Goal: Information Seeking & Learning: Learn about a topic

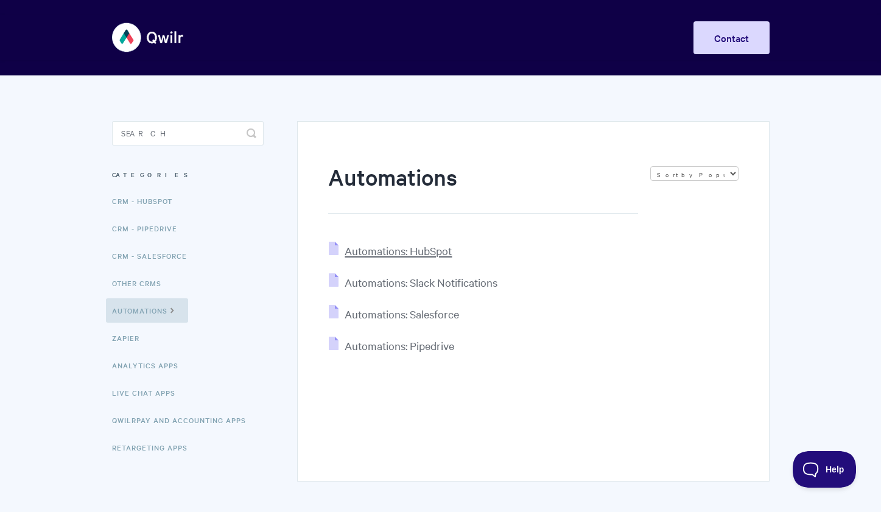
click at [429, 248] on span "Automations: HubSpot" at bounding box center [398, 250] width 107 height 14
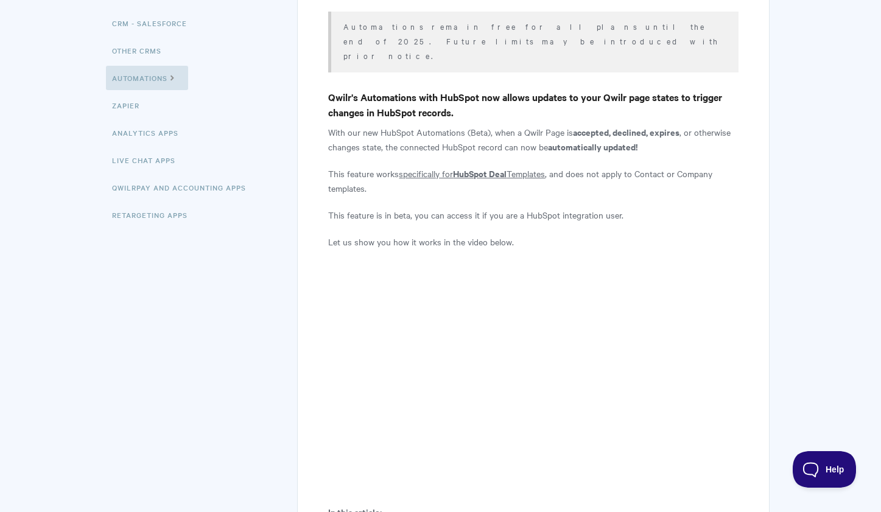
scroll to position [240, 0]
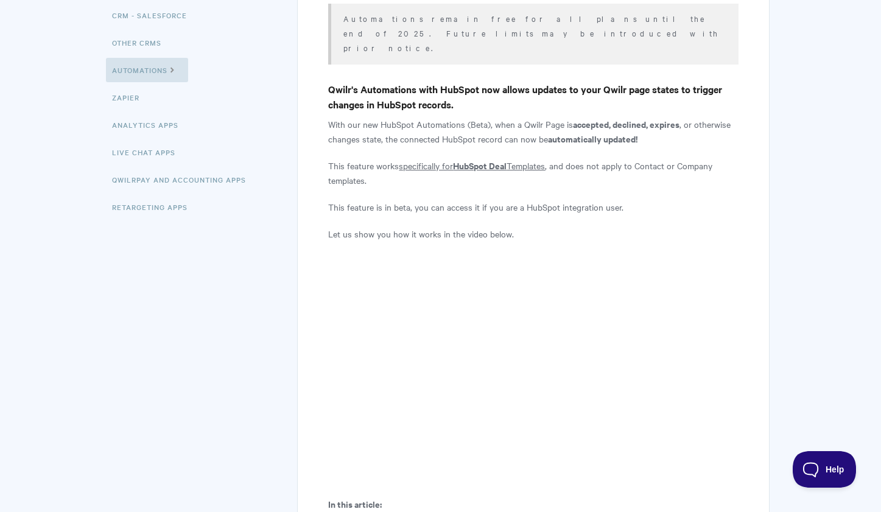
click at [446, 159] on u "specifically for" at bounding box center [426, 165] width 54 height 12
click at [474, 159] on b "HubSpot Deal" at bounding box center [480, 165] width 54 height 13
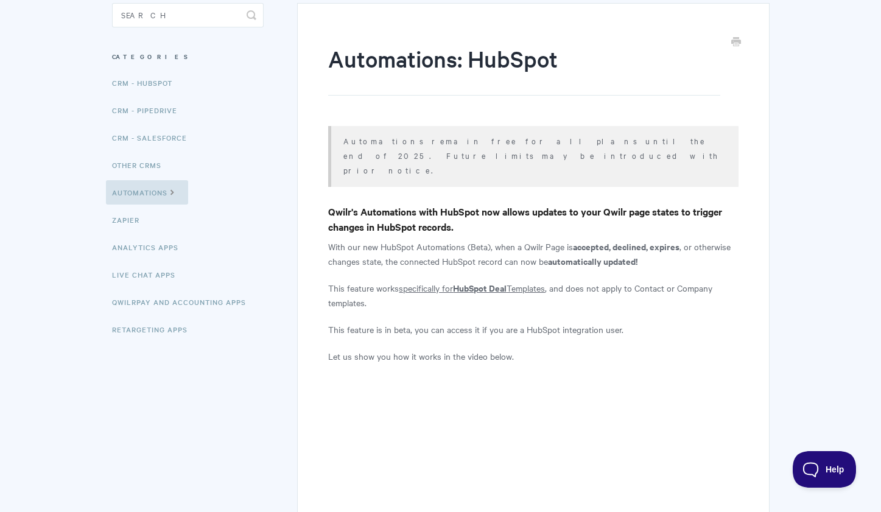
scroll to position [0, 0]
